Goal: Contribute content

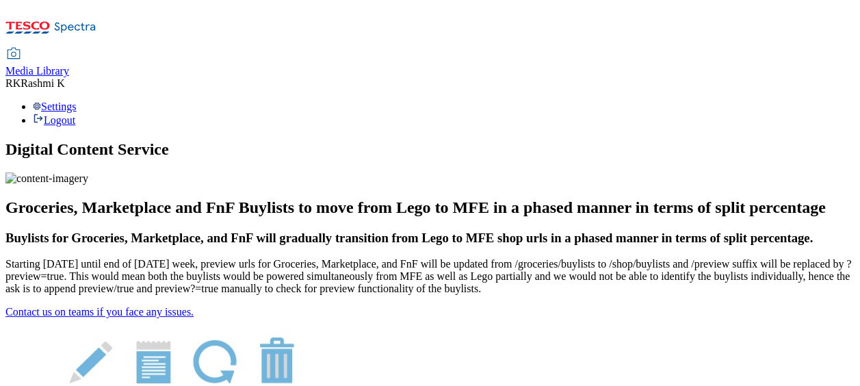
click at [69, 65] on span "Media Library" at bounding box center [37, 71] width 64 height 12
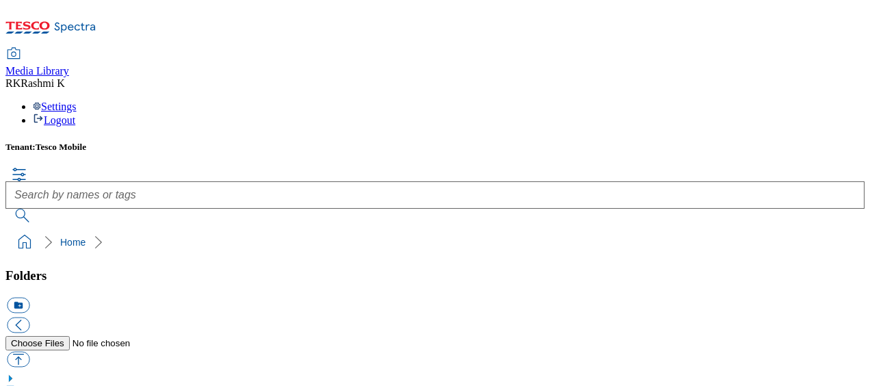
scroll to position [141, 0]
click at [29, 351] on button "button" at bounding box center [18, 359] width 23 height 16
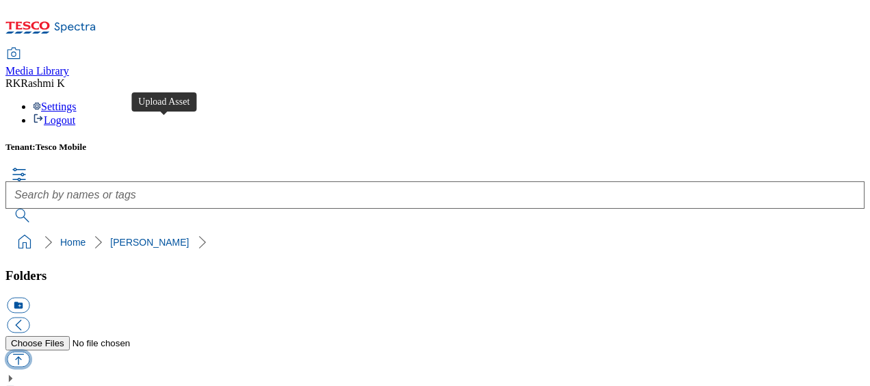
type input "C:\fakepath\VOXI_Logo_Sticker_02172025_400x400_Black.jpg"
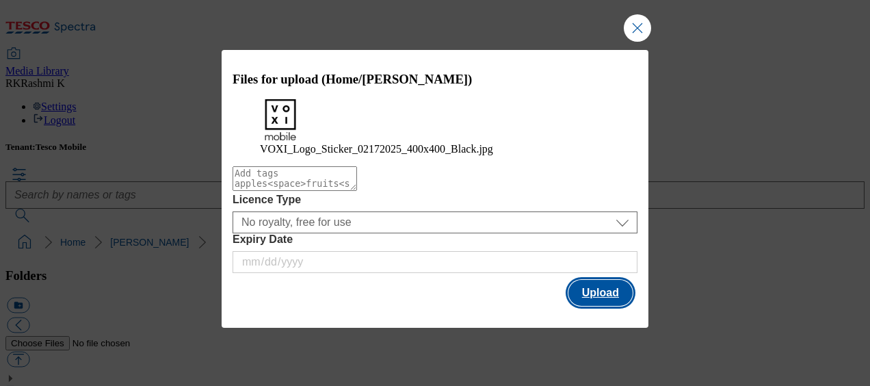
click at [583, 300] on button "Upload" at bounding box center [601, 293] width 64 height 26
